Goal: Book appointment/travel/reservation

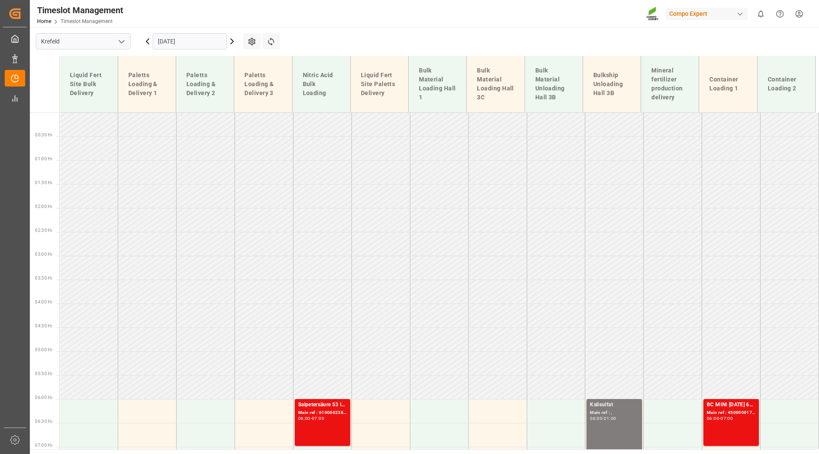
scroll to position [238, 0]
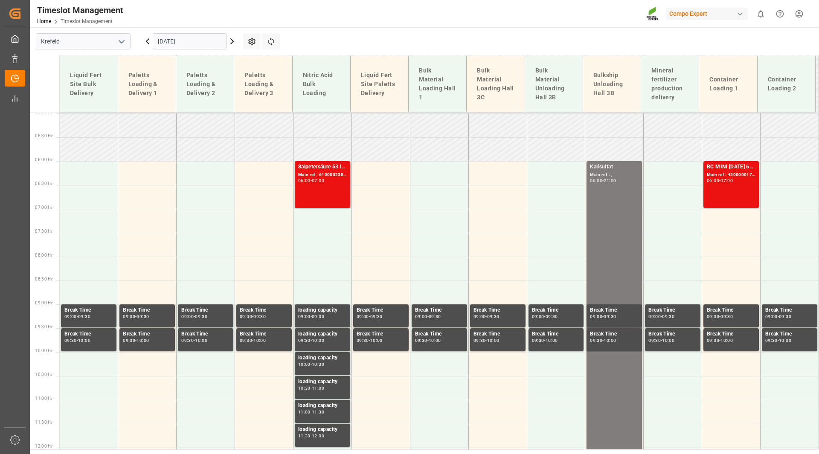
click at [168, 43] on input "[DATE]" at bounding box center [190, 41] width 74 height 16
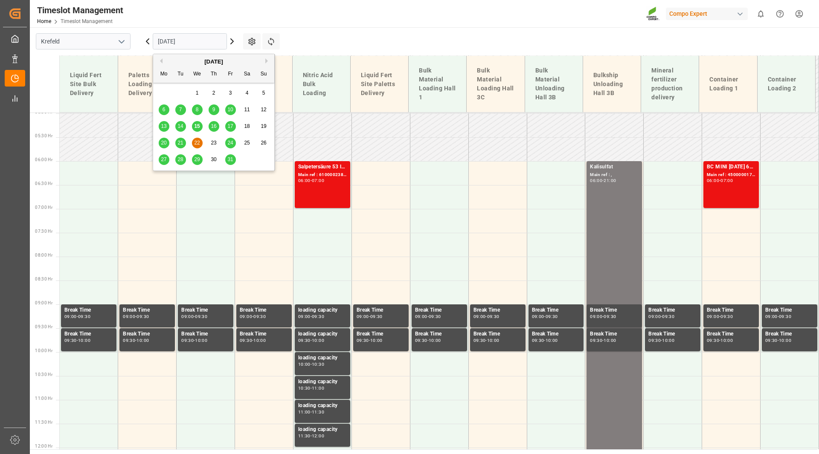
click at [168, 126] on div "13" at bounding box center [164, 127] width 11 height 10
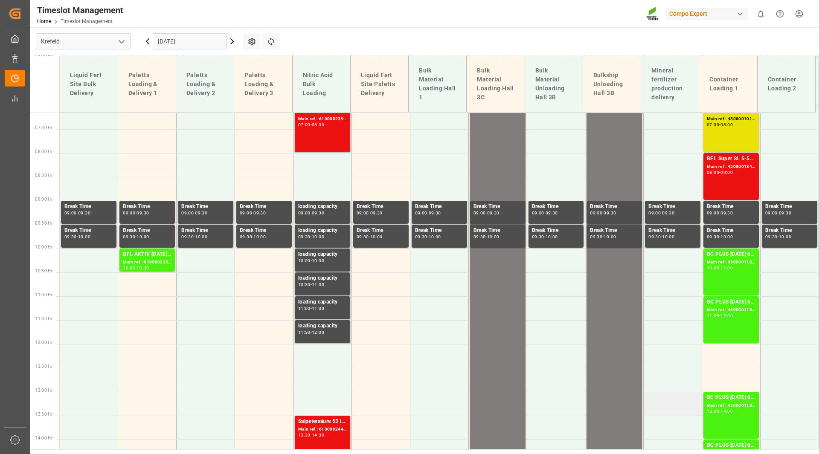
scroll to position [327, 0]
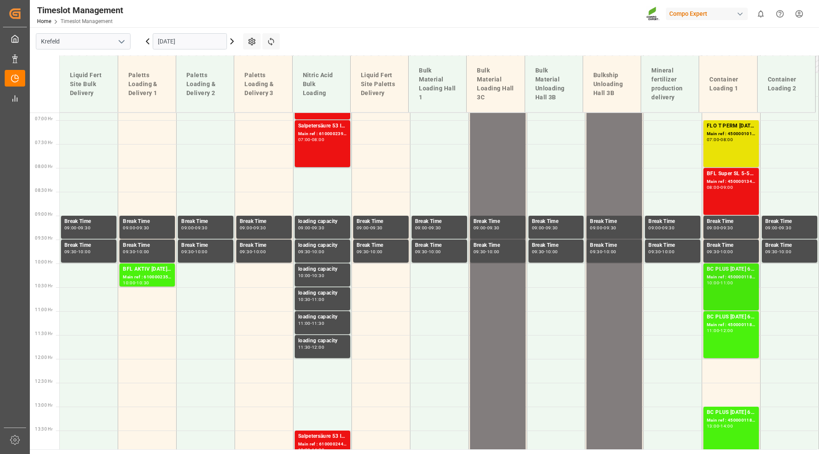
click at [728, 285] on div "10:00 - 11:00" at bounding box center [731, 283] width 49 height 5
